Goal: Understand site structure: Understand site structure

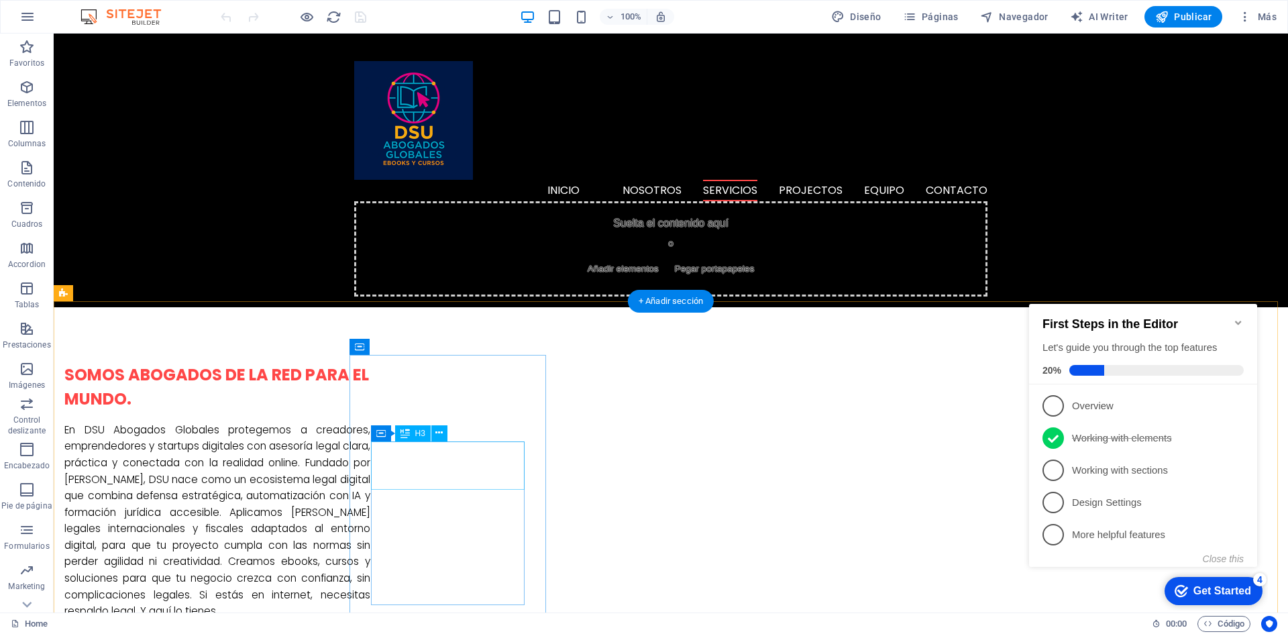
scroll to position [872, 0]
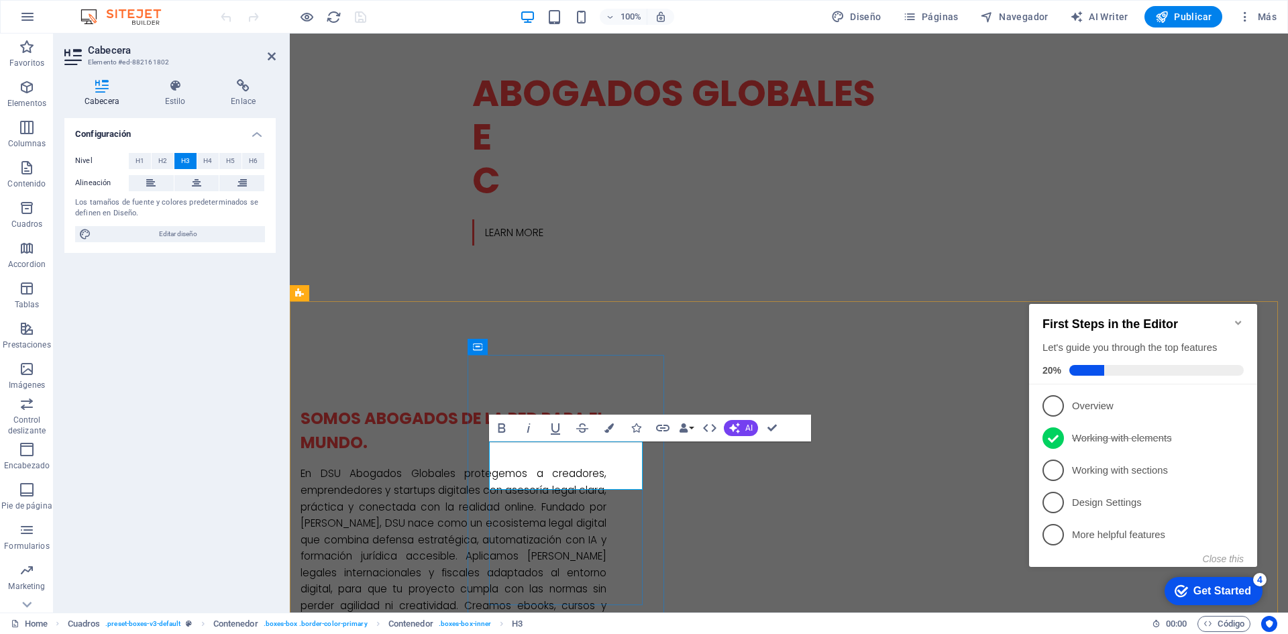
scroll to position [871, 0]
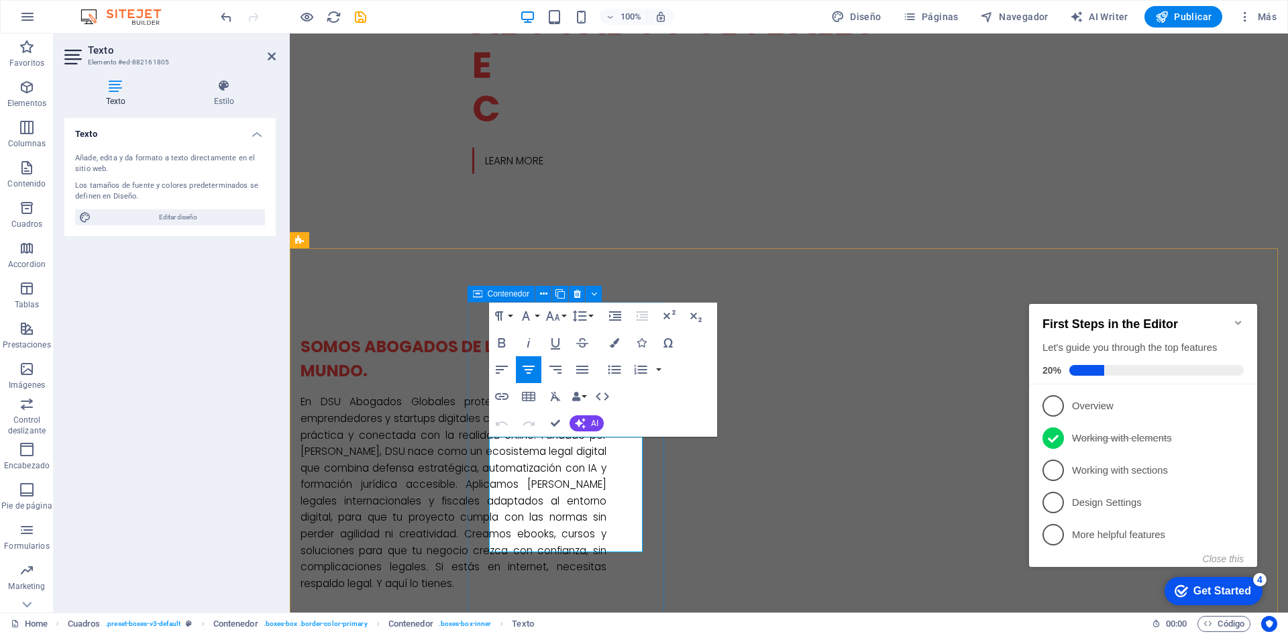
scroll to position [950, 0]
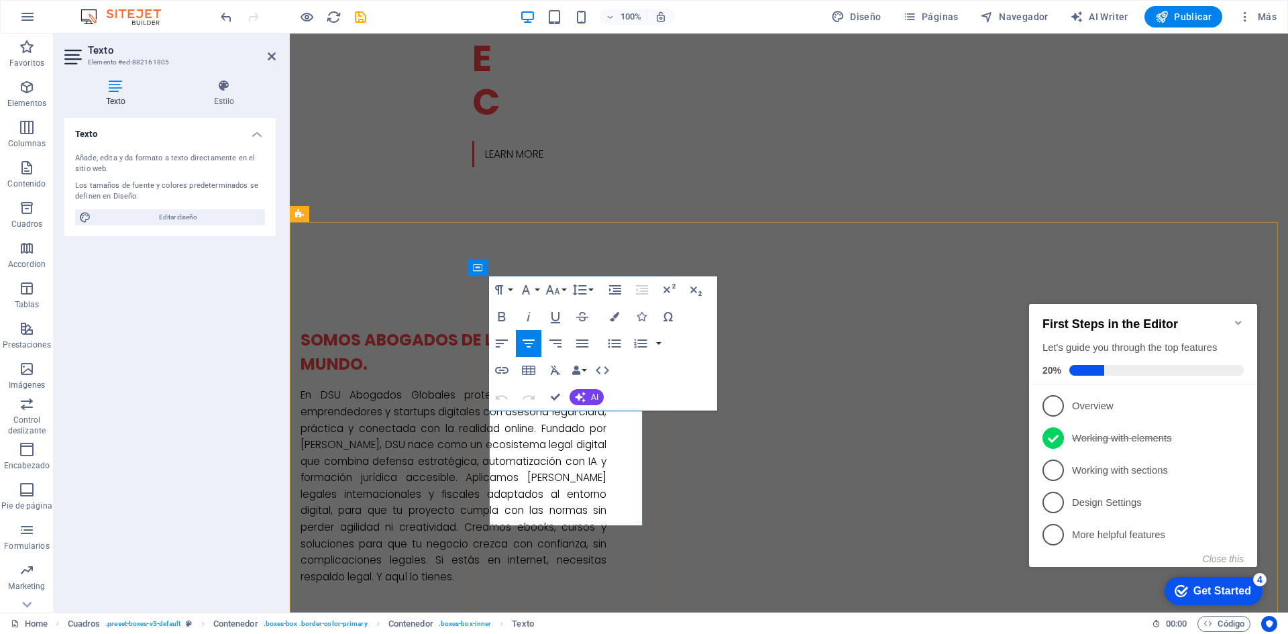
drag, startPoint x: 500, startPoint y: 497, endPoint x: 636, endPoint y: 518, distance: 137.8
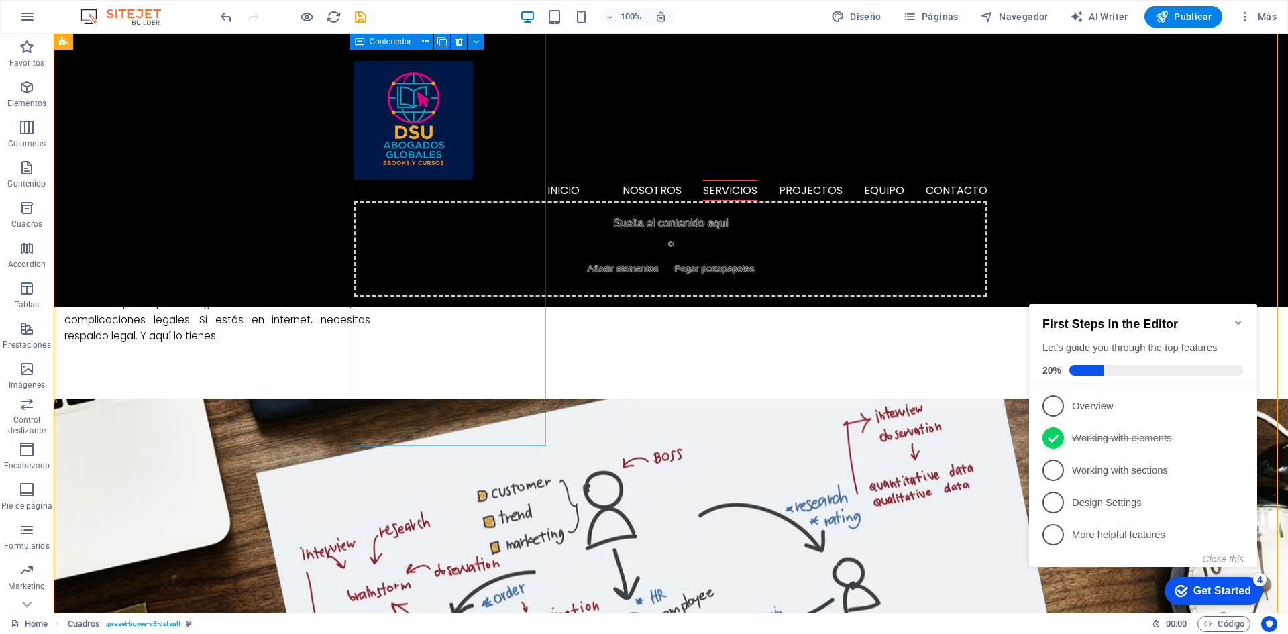
scroll to position [1085, 0]
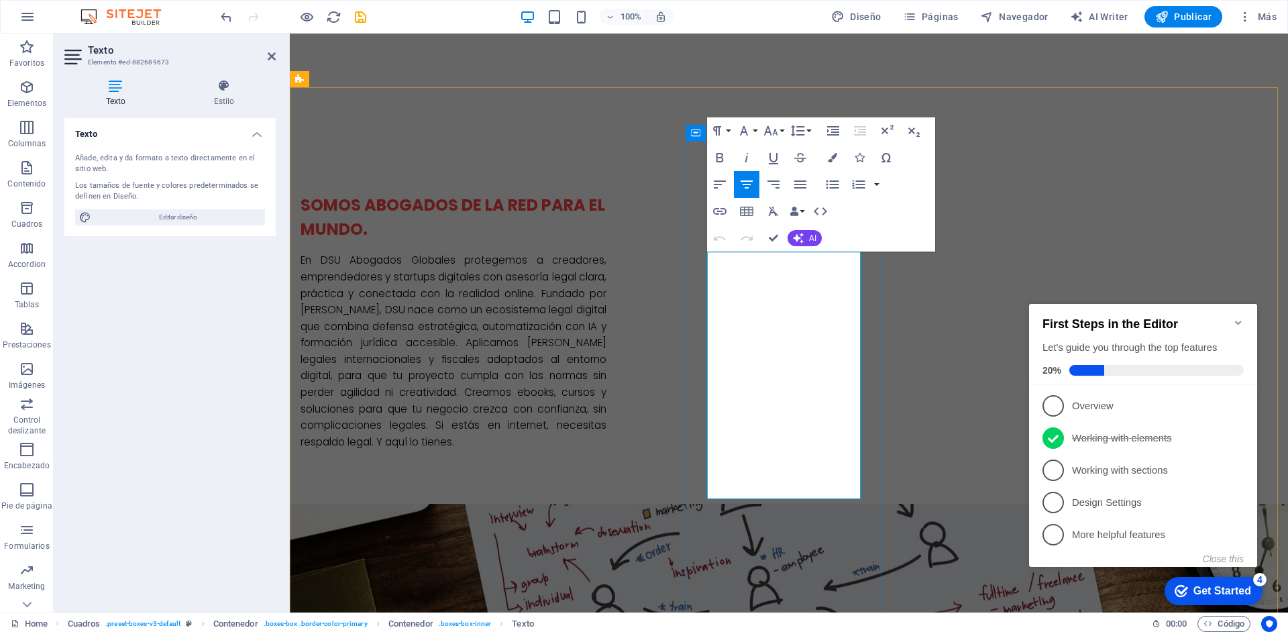
drag, startPoint x: 718, startPoint y: 260, endPoint x: 842, endPoint y: 492, distance: 262.2
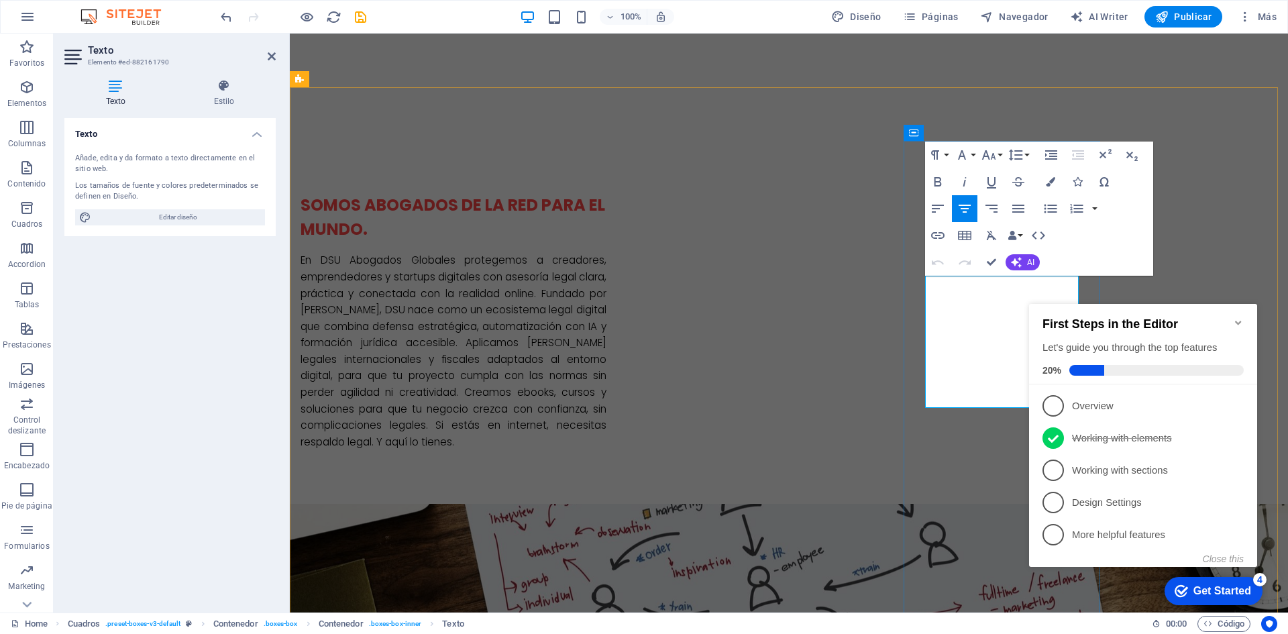
drag, startPoint x: 941, startPoint y: 282, endPoint x: 1064, endPoint y: 392, distance: 164.3
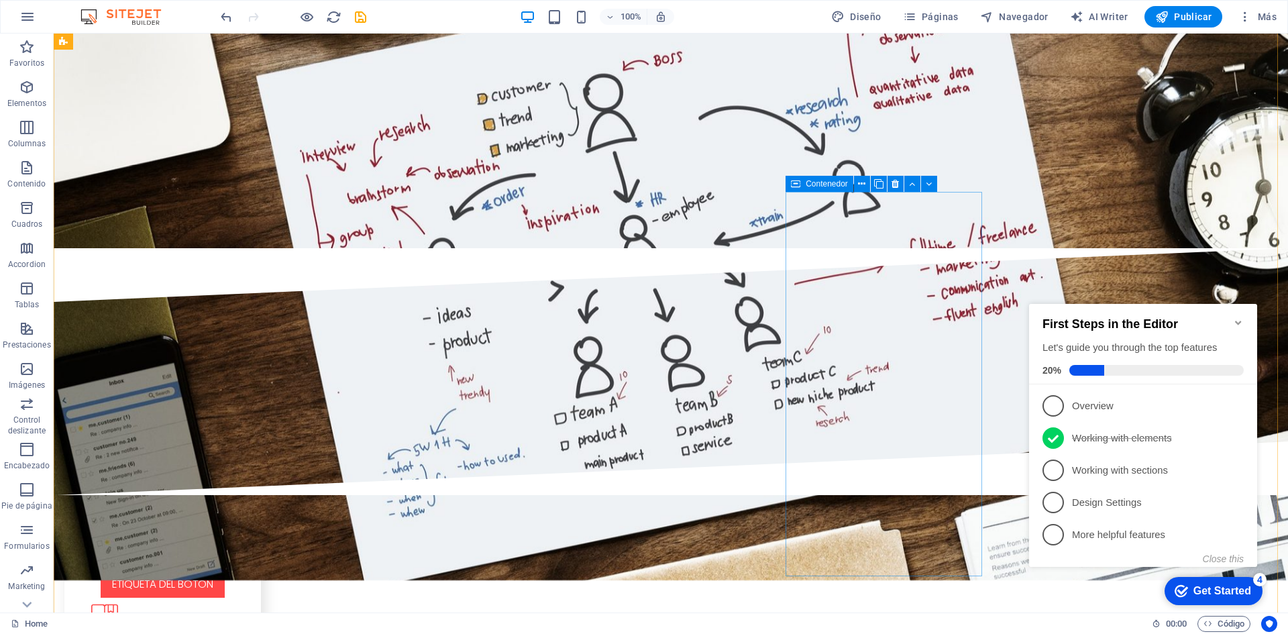
scroll to position [1609, 0]
